Goal: Obtain resource: Obtain resource

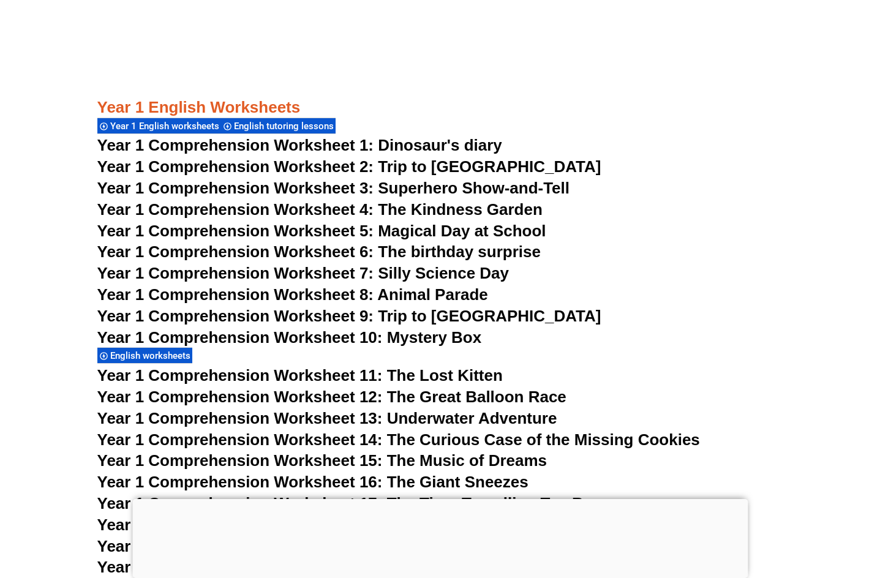
scroll to position [1532, 0]
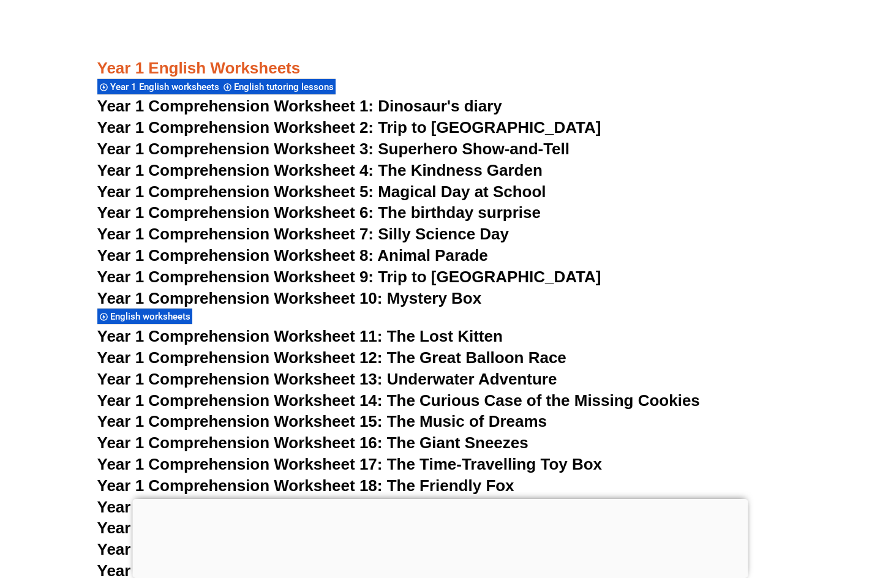
click at [445, 105] on span "Year 1 Comprehension Worksheet 1: Dinosaur's diary" at bounding box center [299, 106] width 405 height 18
click at [425, 123] on span "Year 1 Comprehension Worksheet 2: Trip to [GEOGRAPHIC_DATA]" at bounding box center [349, 127] width 504 height 18
click at [425, 151] on span "Year 1 Comprehension Worksheet 3: Superhero Show-and-Tell" at bounding box center [333, 149] width 473 height 18
click at [422, 173] on span "Year 1 Comprehension Worksheet 4: The Kindness Garden" at bounding box center [319, 170] width 445 height 18
click at [418, 194] on span "Year 1 Comprehension Worksheet 5: Magical Day at School" at bounding box center [321, 192] width 449 height 18
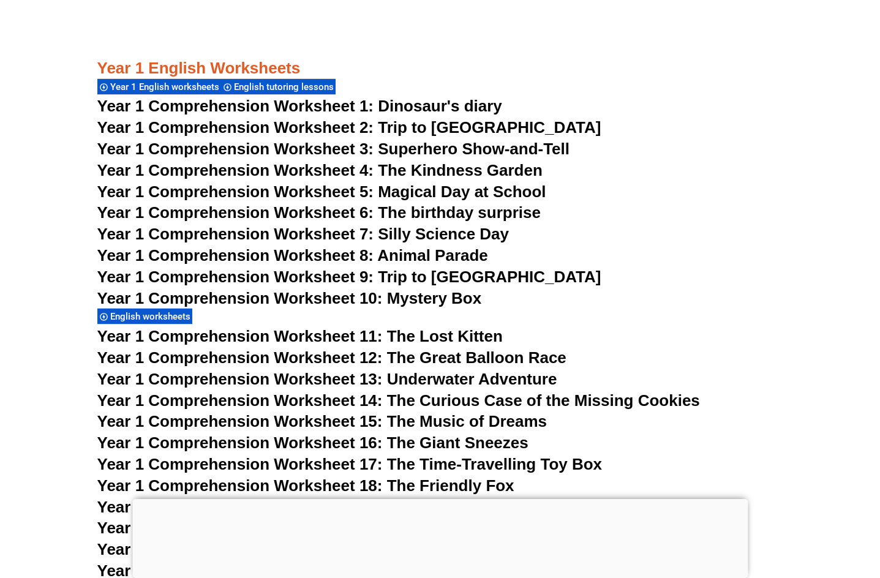
click at [412, 214] on span "Year 1 Comprehension Worksheet 6: The birthday surprise" at bounding box center [319, 212] width 444 height 18
click at [412, 233] on span "Year 1 Comprehension Worksheet 7: Silly Science Day" at bounding box center [303, 234] width 412 height 18
click at [410, 256] on span "Year 1 Comprehension Worksheet 8: Animal Parade" at bounding box center [292, 255] width 391 height 18
click at [410, 281] on span "Year 1 Comprehension Worksheet 9: Trip to [GEOGRAPHIC_DATA]" at bounding box center [349, 277] width 504 height 18
click at [405, 301] on span "Year 1 Comprehension Worksheet 10: Mystery Box" at bounding box center [289, 298] width 385 height 18
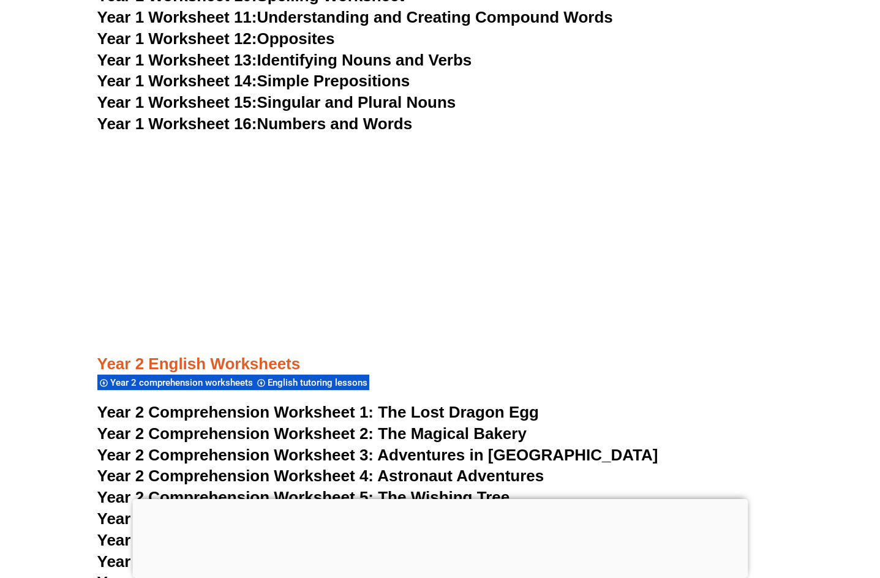
scroll to position [2451, 0]
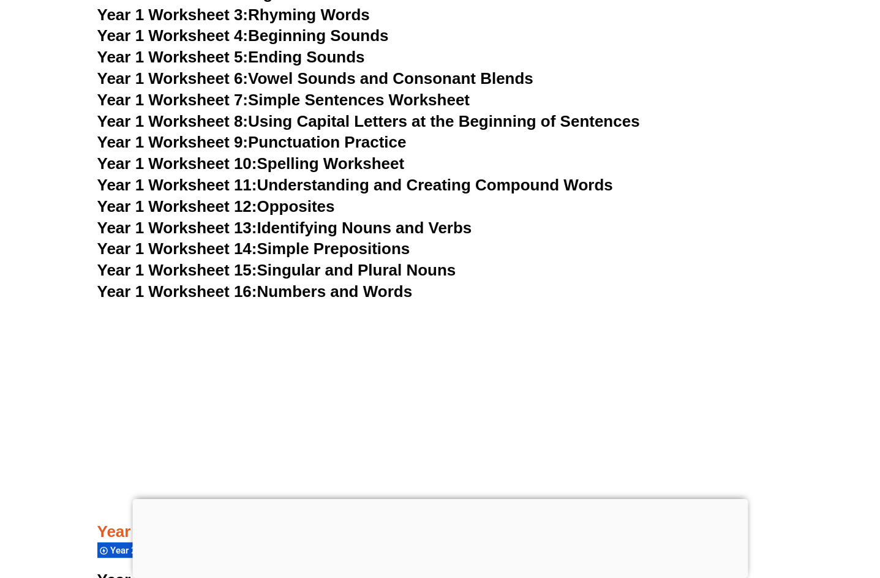
click at [313, 157] on link "Year 1 Worksheet 10: Spelling Worksheet" at bounding box center [251, 163] width 308 height 18
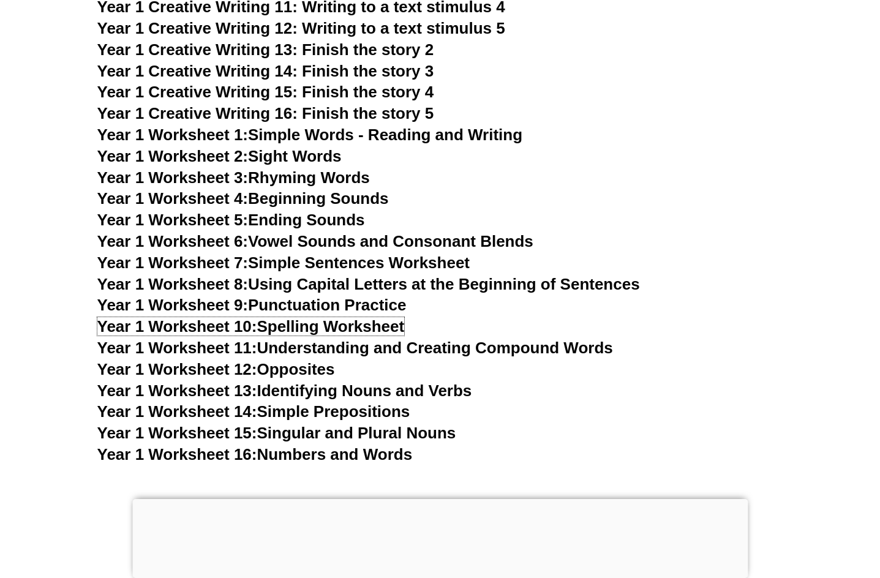
scroll to position [2267, 0]
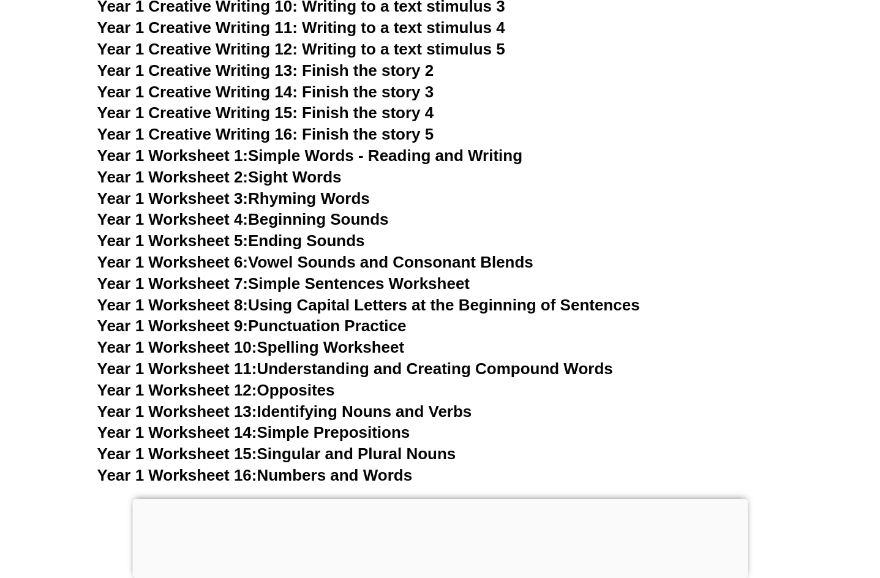
click at [281, 285] on link "Year 1 Worksheet 7: Simple Sentences Worksheet" at bounding box center [283, 283] width 373 height 18
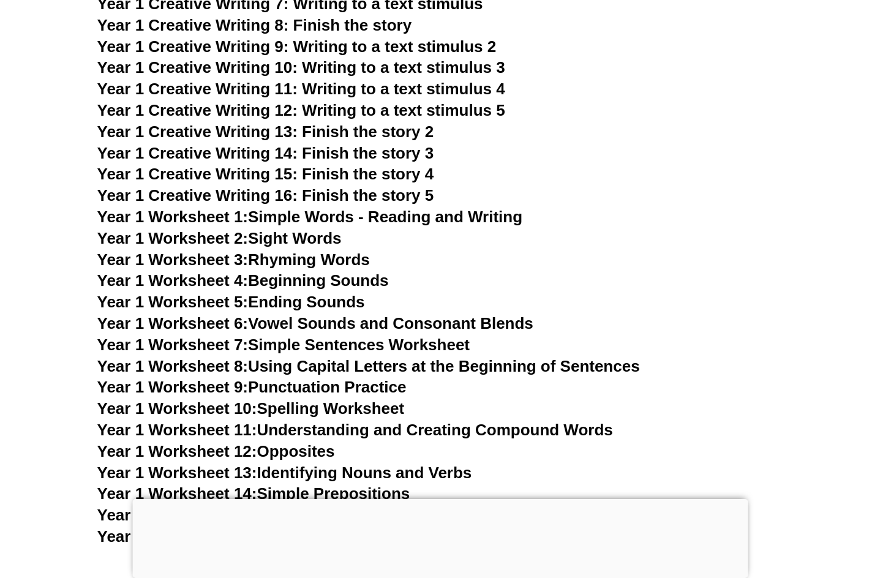
click at [281, 259] on link "Year 1 Worksheet 3: Rhyming Words" at bounding box center [233, 260] width 273 height 18
click at [284, 278] on link "Year 1 Worksheet 4: Beginning Sounds" at bounding box center [243, 280] width 292 height 18
click at [290, 213] on link "Year 1 Worksheet 1: Simple Words - Reading and Writing" at bounding box center [310, 217] width 426 height 18
click at [273, 236] on link "Year 1 Worksheet 2: Sight Words" at bounding box center [219, 238] width 244 height 18
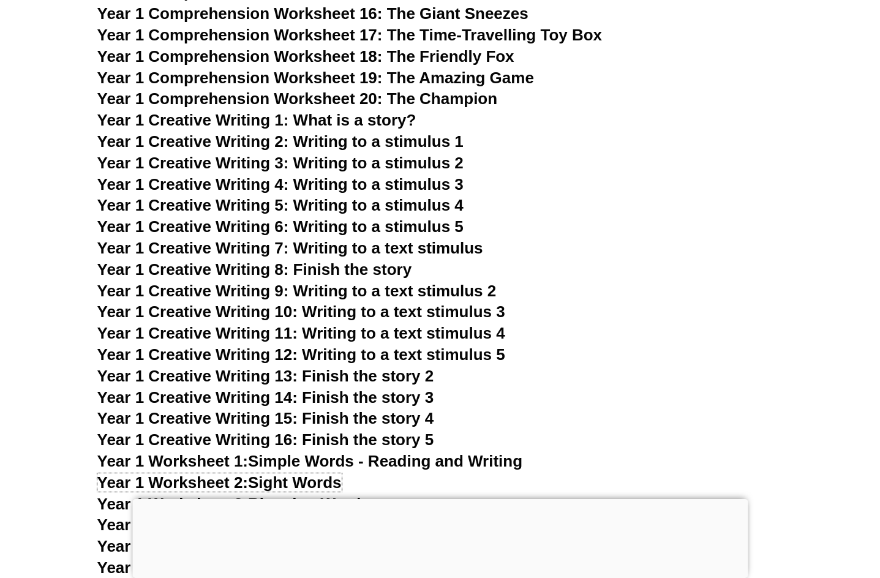
scroll to position [1961, 0]
click at [319, 268] on span "Year 1 Creative Writing 8: Finish the story" at bounding box center [254, 270] width 315 height 18
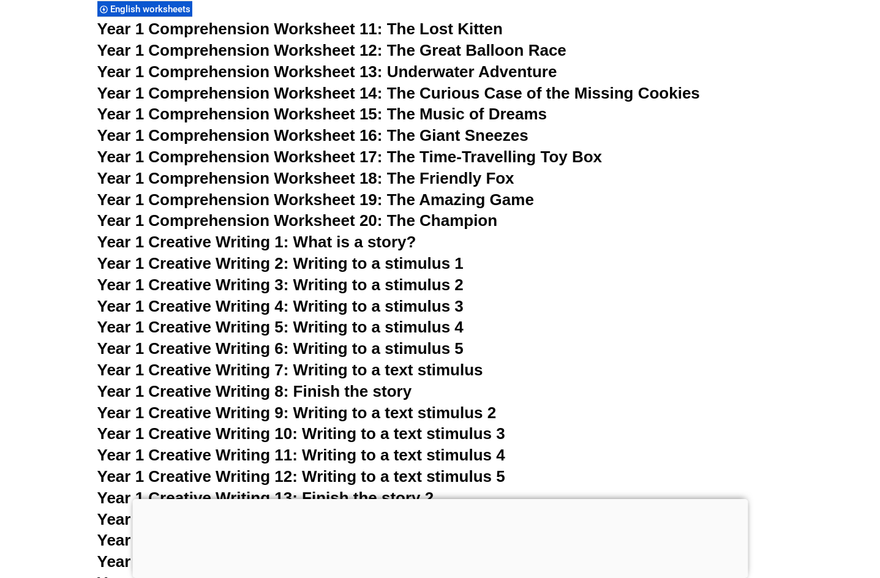
scroll to position [1838, 0]
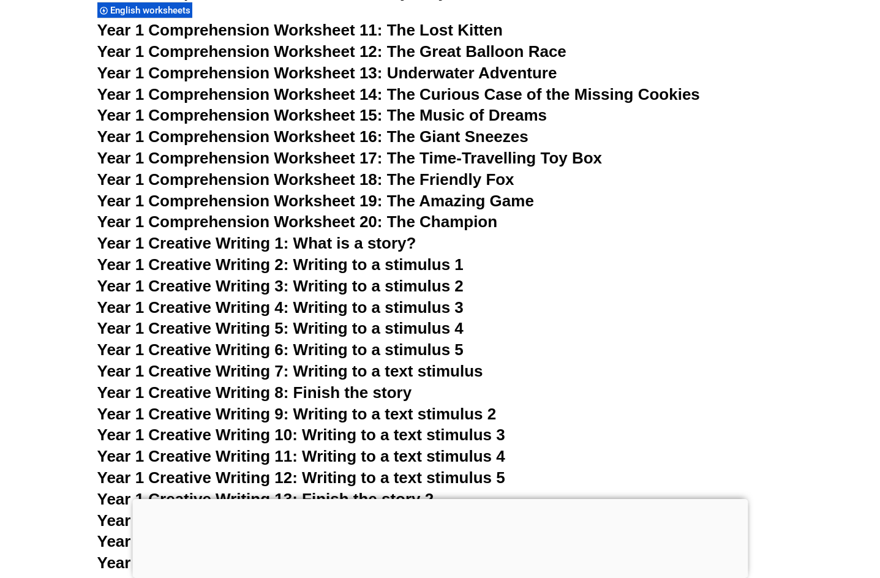
click at [322, 243] on span "Year 1 Creative Writing 1: What is a story?" at bounding box center [256, 243] width 319 height 18
click at [429, 199] on span "Year 1 Comprehension Worksheet 19: The Amazing Game" at bounding box center [315, 201] width 437 height 18
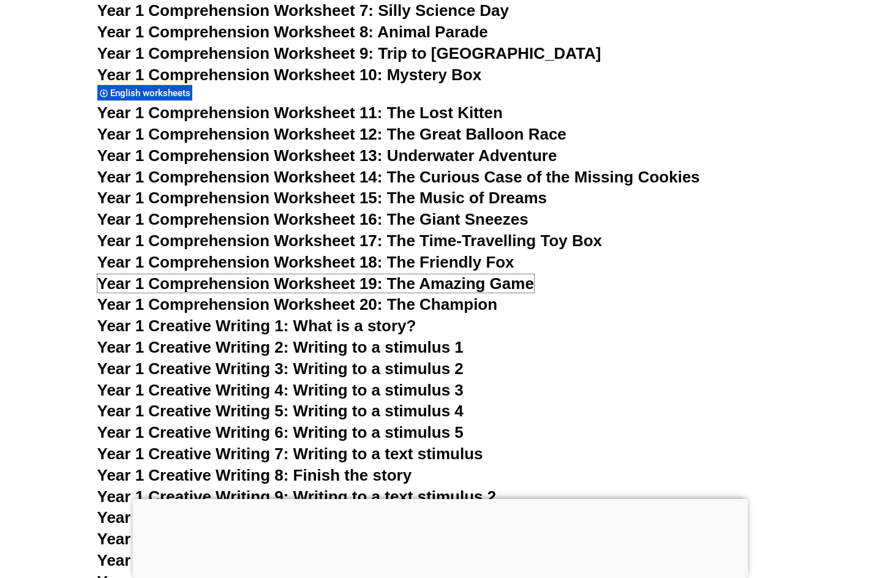
scroll to position [1777, 0]
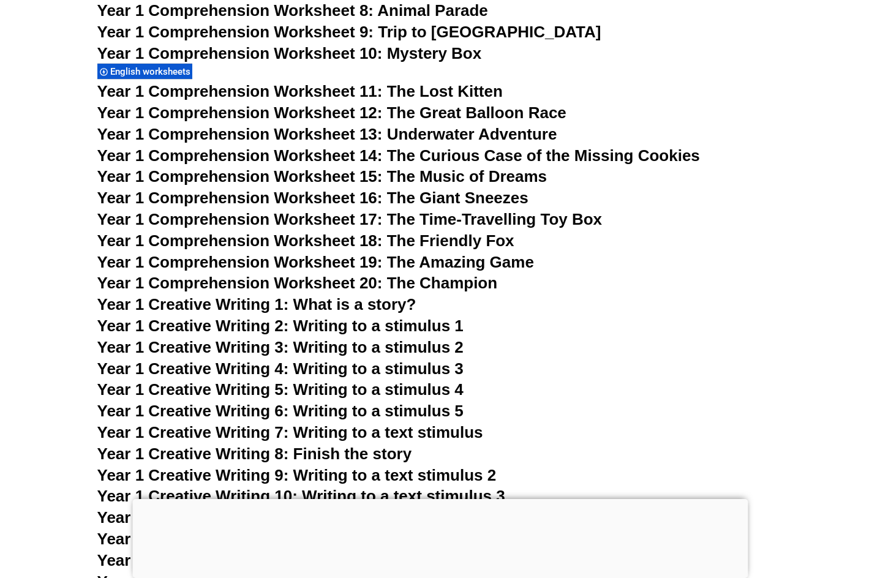
click at [290, 89] on span "Year 1 Comprehension Worksheet 11: The Lost Kitten" at bounding box center [300, 91] width 406 height 18
click at [391, 196] on span "Year 1 Comprehension Worksheet 16: The Giant Sneezes" at bounding box center [312, 198] width 431 height 18
click at [338, 329] on span "Year 1 Creative Writing 2: Writing to a stimulus 1" at bounding box center [280, 326] width 366 height 18
click at [339, 342] on span "Year 1 Creative Writing 3: Writing to a stimulus 2" at bounding box center [280, 347] width 366 height 18
click at [338, 366] on span "Year 1 Creative Writing 4: Writing to a stimulus 3" at bounding box center [280, 369] width 366 height 18
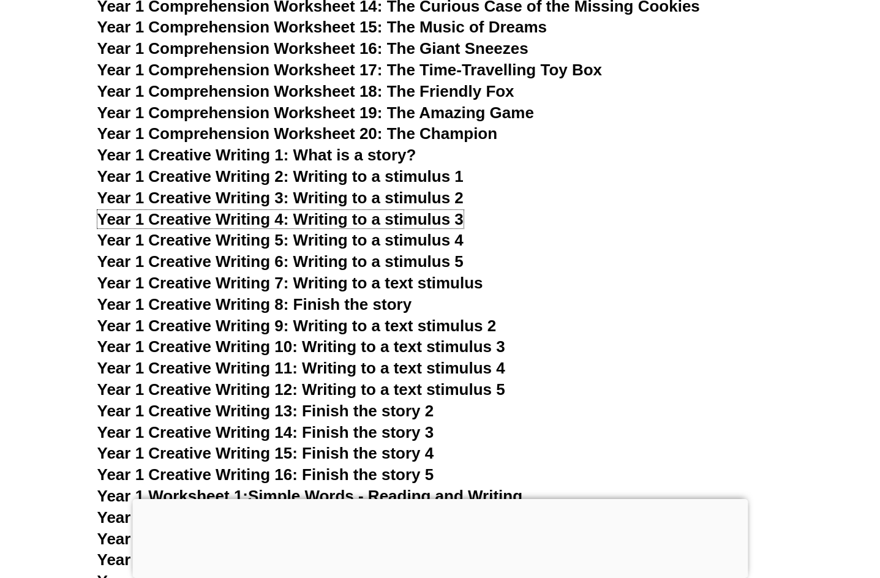
scroll to position [1961, 0]
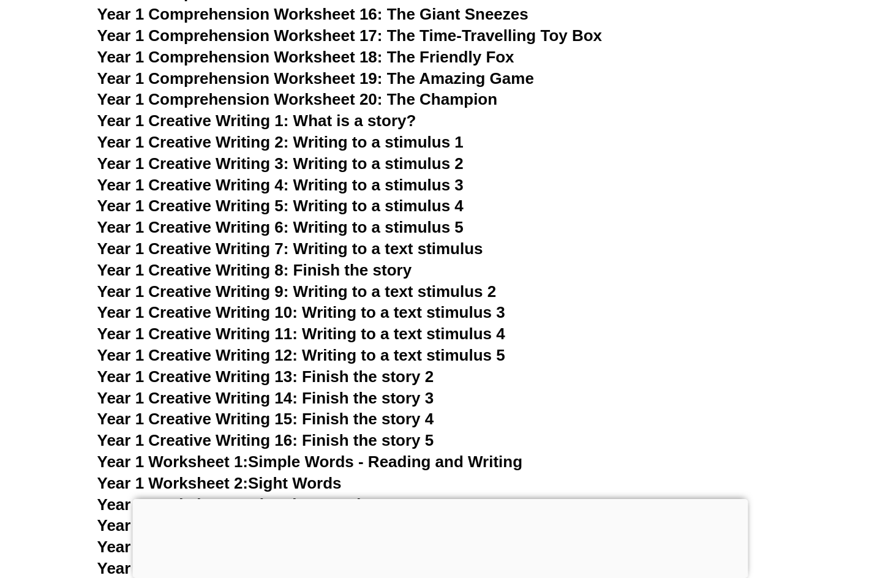
click at [874, 59] on section "Kinder English Worksheets English tutoring lessons English worksheets Kinder Wo…" at bounding box center [440, 229] width 880 height 3412
